Goal: Check status: Check status

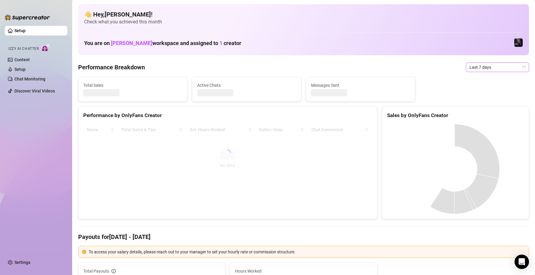
click at [479, 69] on span "Last 7 days" at bounding box center [497, 67] width 56 height 9
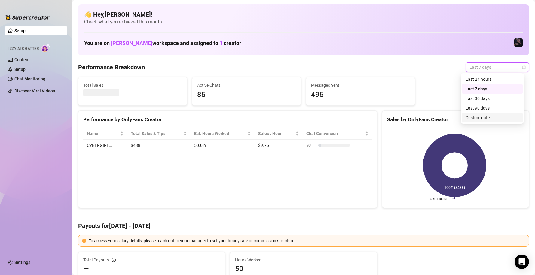
click at [489, 120] on div "Custom date" at bounding box center [491, 117] width 53 height 7
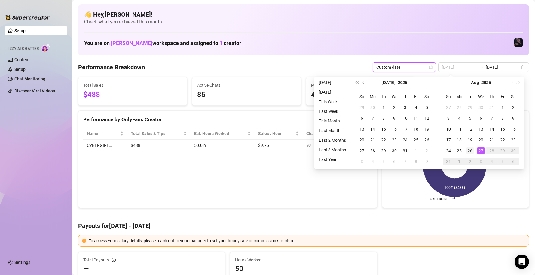
type input "[DATE]"
click at [471, 152] on div "26" at bounding box center [469, 150] width 7 height 7
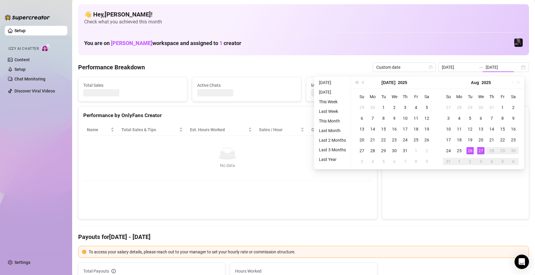
type input "[DATE]"
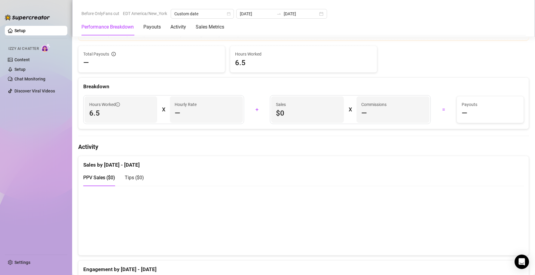
scroll to position [60, 0]
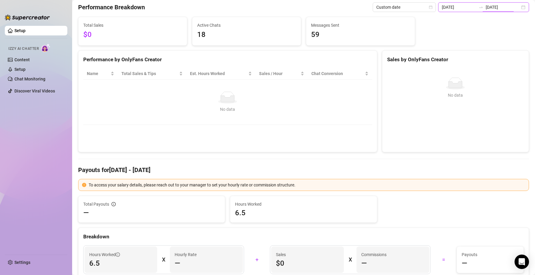
click at [486, 8] on input "[DATE]" at bounding box center [503, 7] width 34 height 7
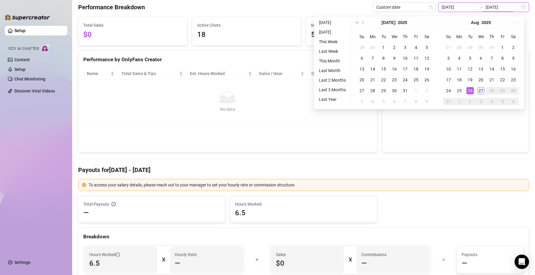
type input "[DATE]"
click at [482, 93] on div "27" at bounding box center [480, 90] width 7 height 7
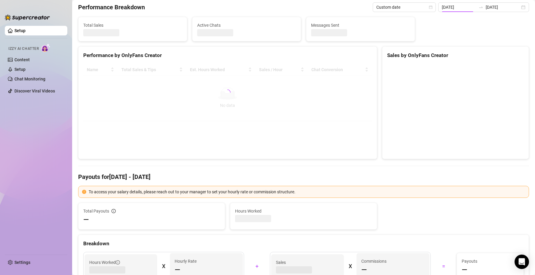
type input "[DATE]"
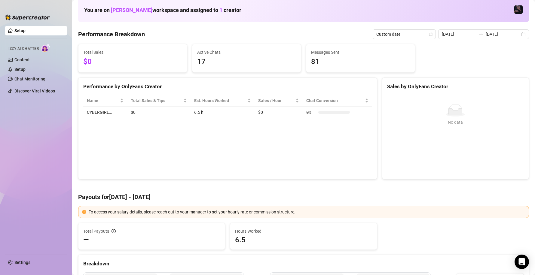
scroll to position [0, 0]
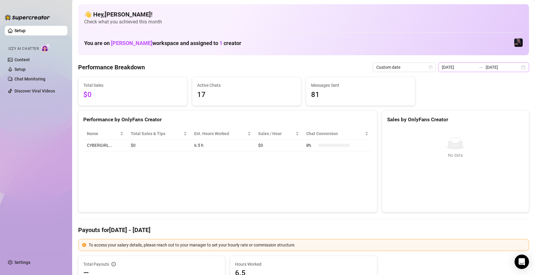
click at [476, 69] on div at bounding box center [481, 67] width 10 height 5
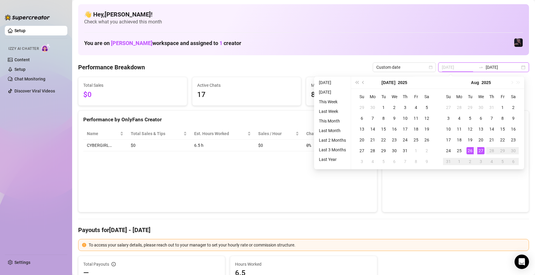
type input "[DATE]"
click at [470, 150] on div "26" at bounding box center [469, 150] width 7 height 7
type input "[DATE]"
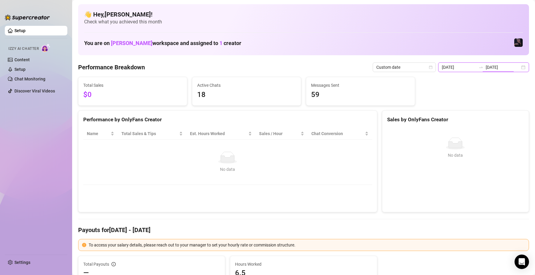
click at [488, 66] on input "[DATE]" at bounding box center [503, 67] width 34 height 7
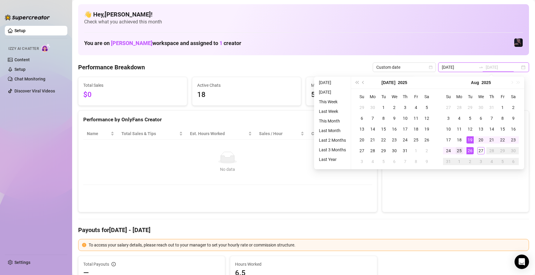
type input "[DATE]"
click at [460, 151] on div "25" at bounding box center [459, 150] width 7 height 7
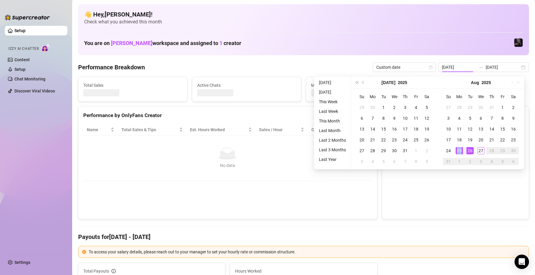
type input "[DATE]"
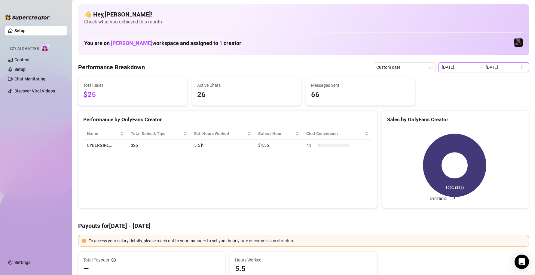
click at [489, 69] on input "[DATE]" at bounding box center [503, 67] width 34 height 7
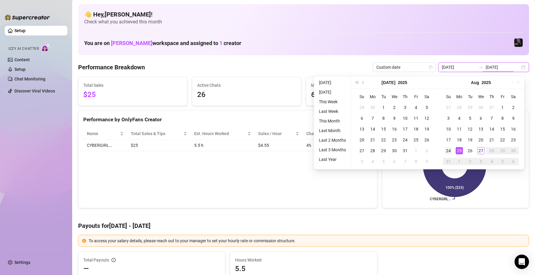
type input "[DATE]"
click at [446, 151] on div "24" at bounding box center [448, 150] width 7 height 7
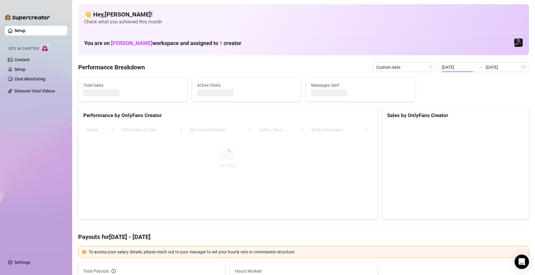
type input "[DATE]"
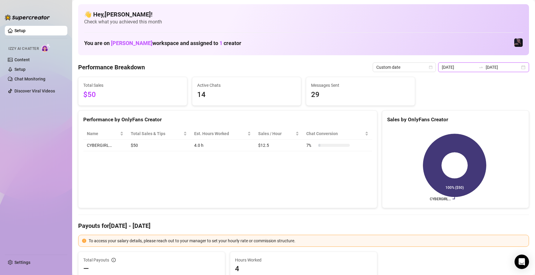
click at [489, 65] on input "[DATE]" at bounding box center [503, 67] width 34 height 7
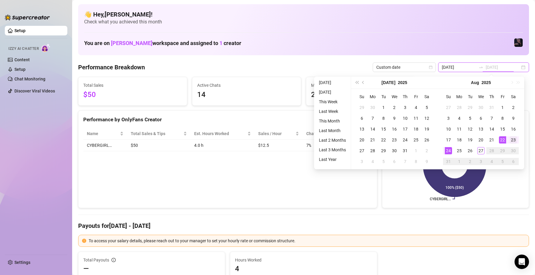
type input "[DATE]"
click at [513, 140] on div "23" at bounding box center [513, 139] width 7 height 7
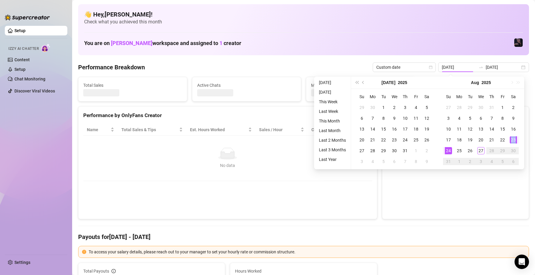
type input "[DATE]"
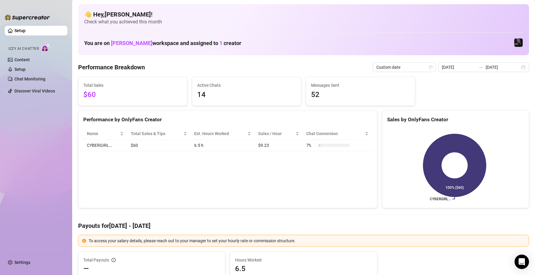
click at [486, 65] on input "[DATE]" at bounding box center [503, 67] width 34 height 7
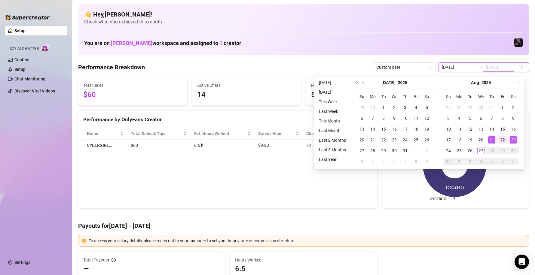
type input "[DATE]"
click at [503, 141] on div "22" at bounding box center [502, 139] width 7 height 7
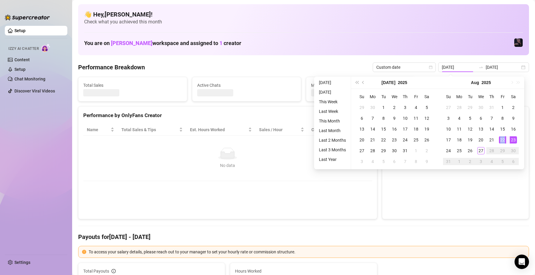
type input "[DATE]"
